Goal: Information Seeking & Learning: Learn about a topic

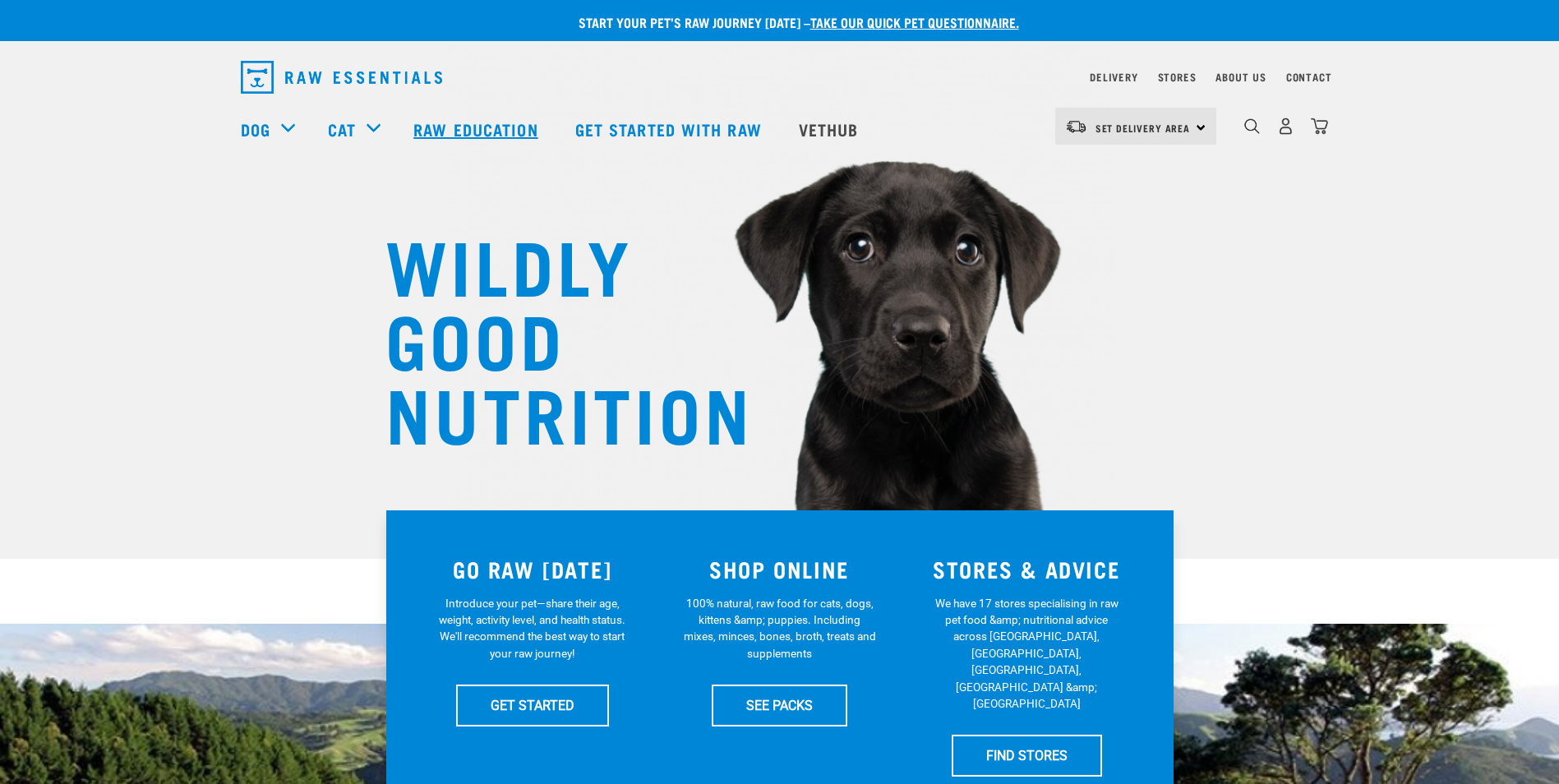
click at [510, 124] on link "Raw Education" at bounding box center [478, 129] width 161 height 66
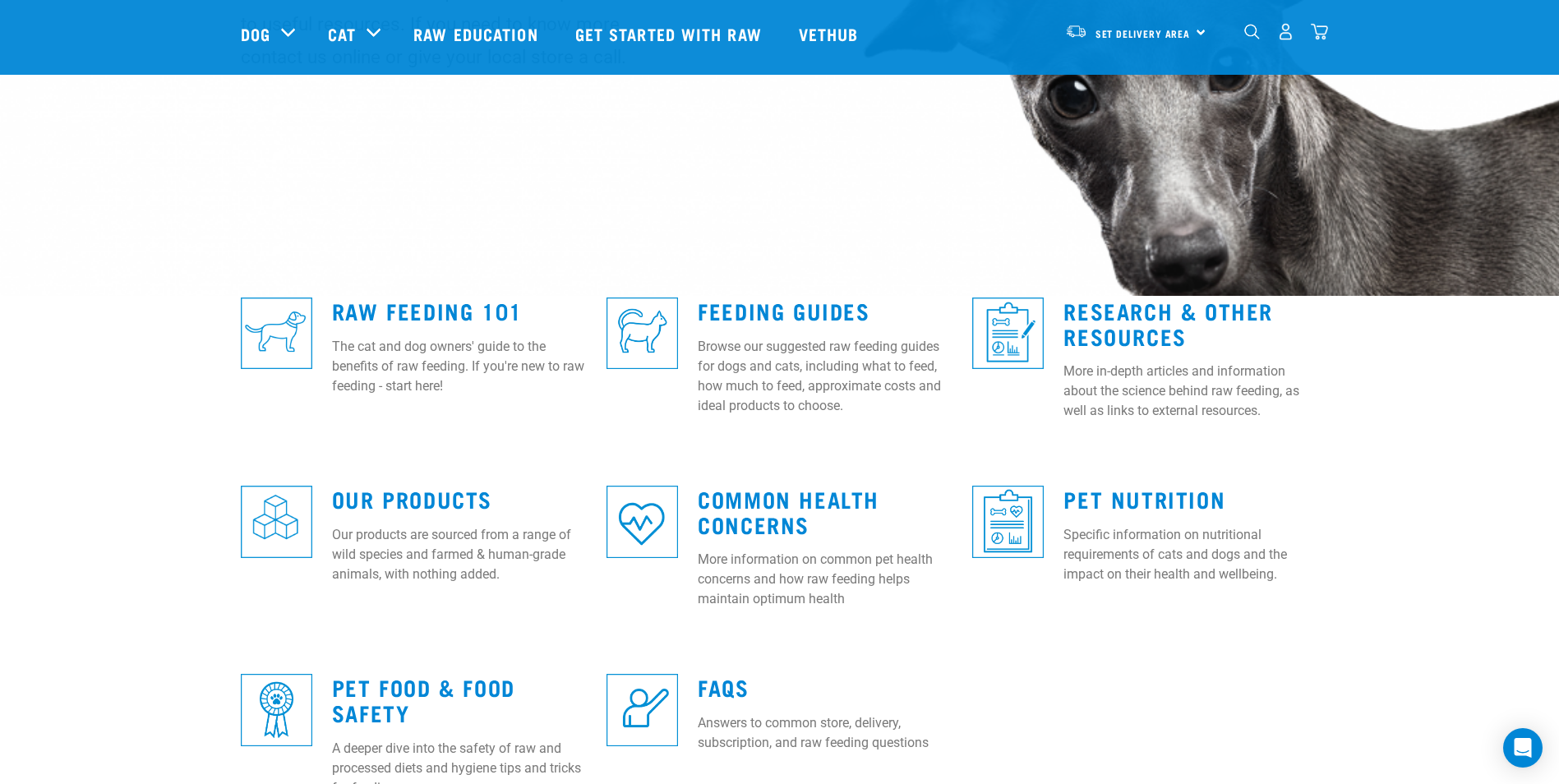
scroll to position [310, 0]
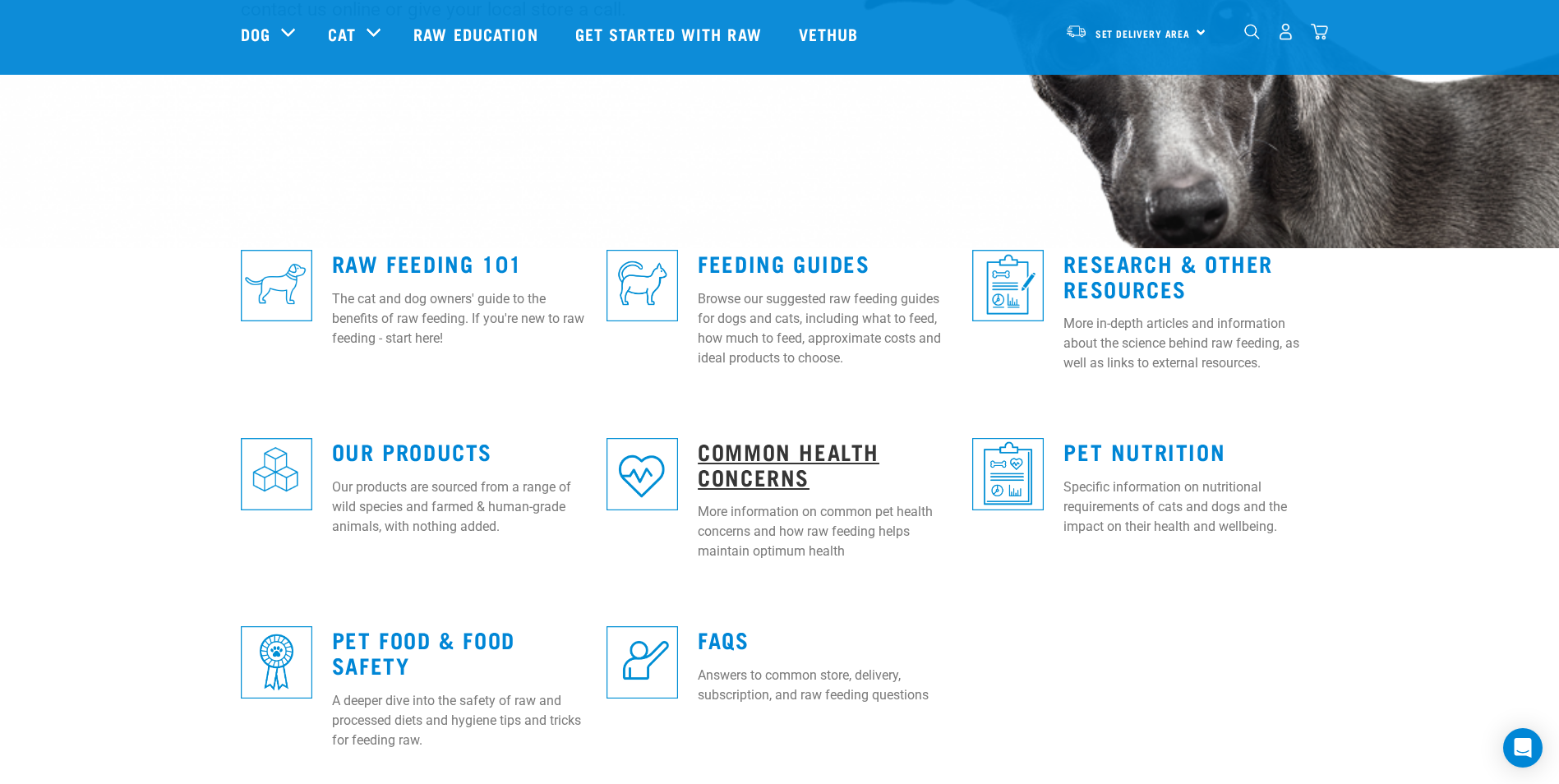
click at [801, 462] on link "Common Health Concerns" at bounding box center [789, 464] width 182 height 38
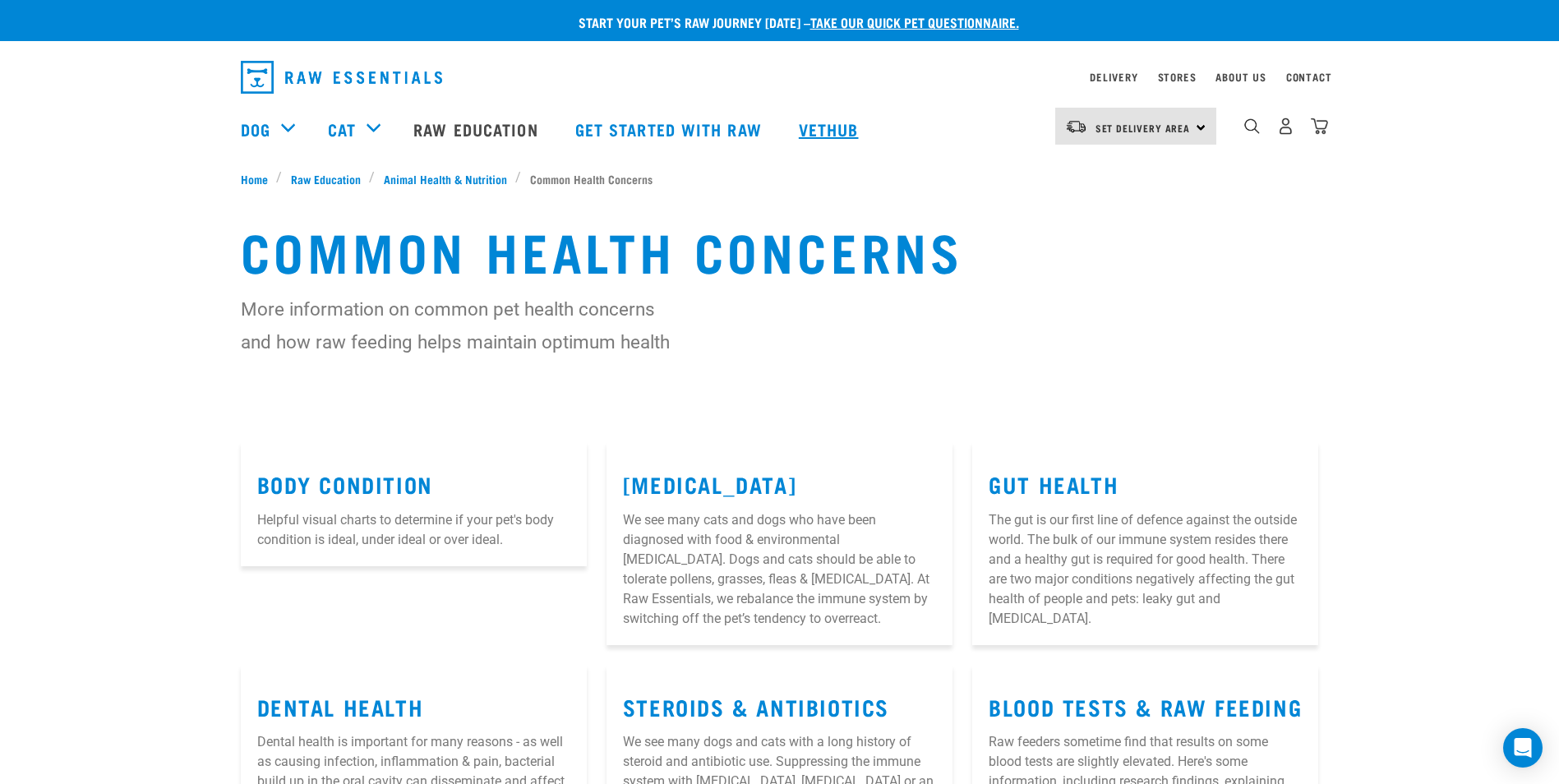
click at [840, 132] on link "Vethub" at bounding box center [831, 129] width 97 height 66
